Goal: Task Accomplishment & Management: Manage account settings

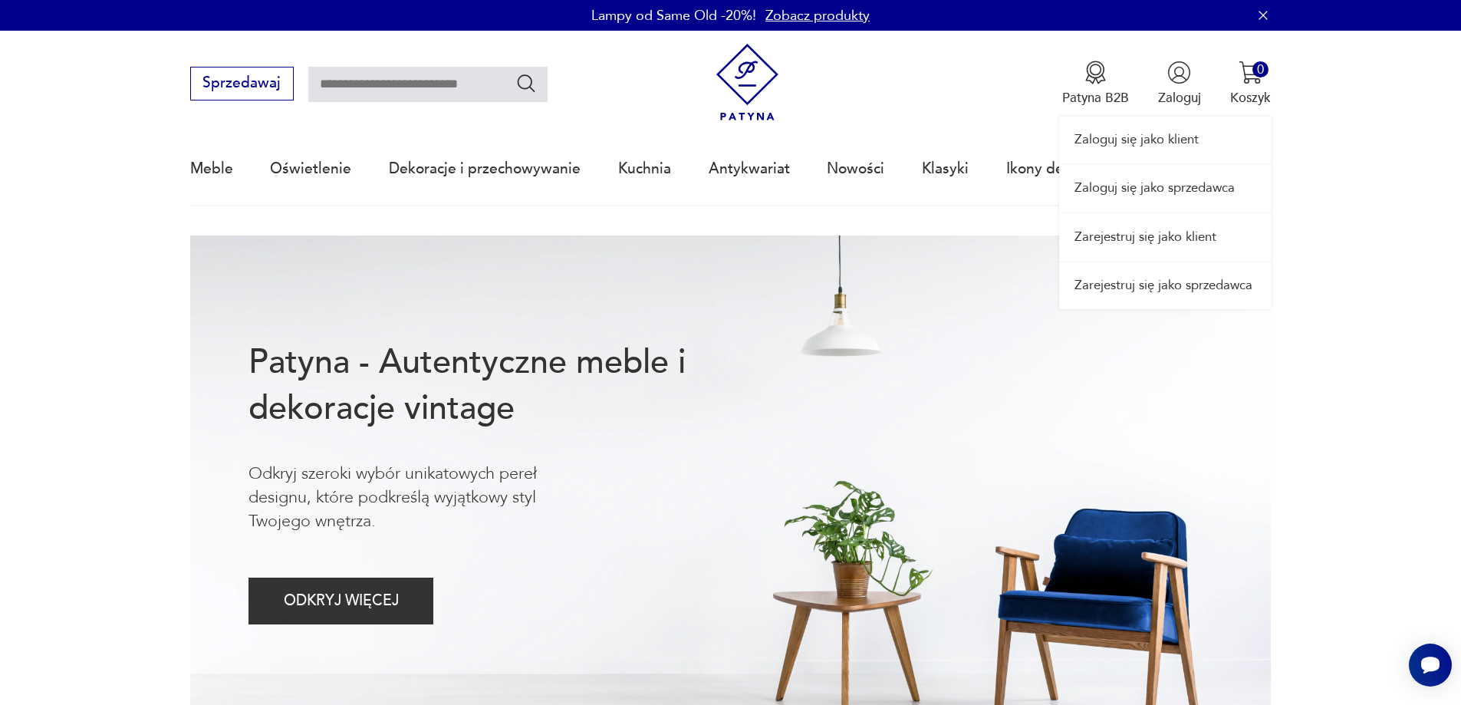
drag, startPoint x: 1149, startPoint y: 172, endPoint x: 1180, endPoint y: 185, distance: 34.0
click at [1149, 172] on link "Zaloguj się jako sprzedawca" at bounding box center [1165, 188] width 212 height 47
click at [1179, 87] on div "Zaloguj się jako klient Zaloguj się jako sprzedawca Zarejestruj się jako klient…" at bounding box center [1165, 170] width 212 height 278
click at [1151, 187] on link "Zaloguj się jako sprzedawca" at bounding box center [1165, 188] width 212 height 47
click at [1165, 196] on link "Zaloguj się jako sprzedawca" at bounding box center [1165, 188] width 212 height 47
